Goal: Navigation & Orientation: Find specific page/section

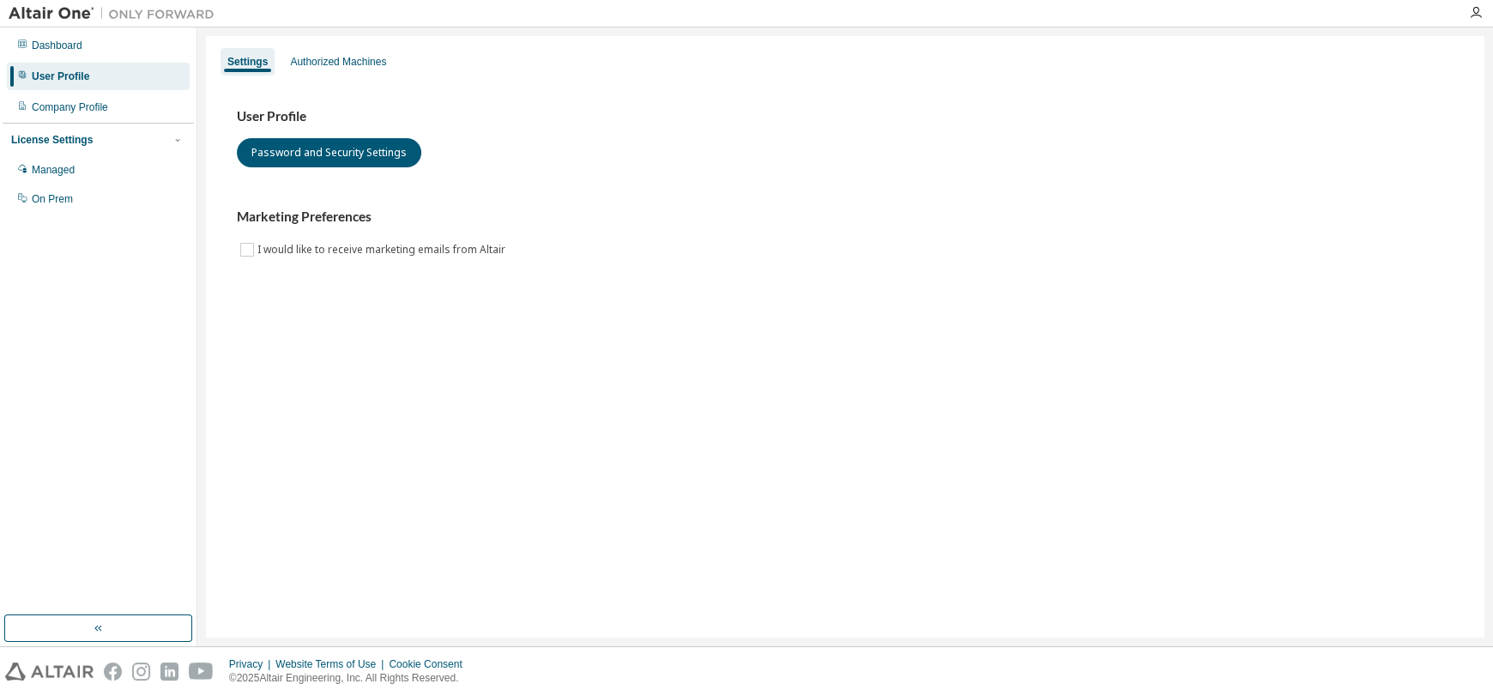
click at [136, 334] on div "Dashboard User Profile Company Profile License Settings Managed On Prem" at bounding box center [98, 321] width 191 height 583
click at [64, 43] on div "Dashboard" at bounding box center [57, 46] width 51 height 14
